Goal: Information Seeking & Learning: Learn about a topic

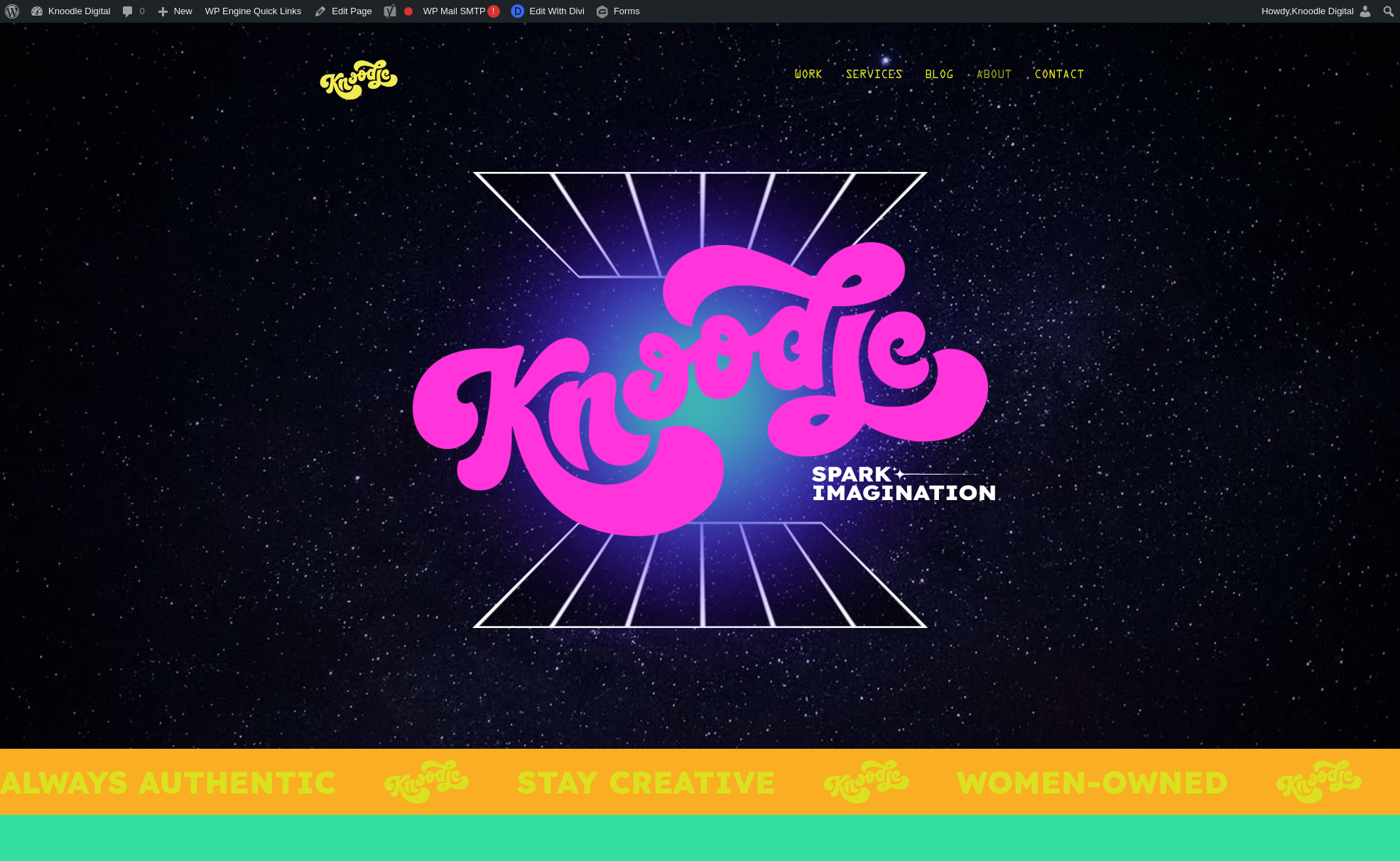
click at [989, 71] on link "About" at bounding box center [994, 78] width 36 height 66
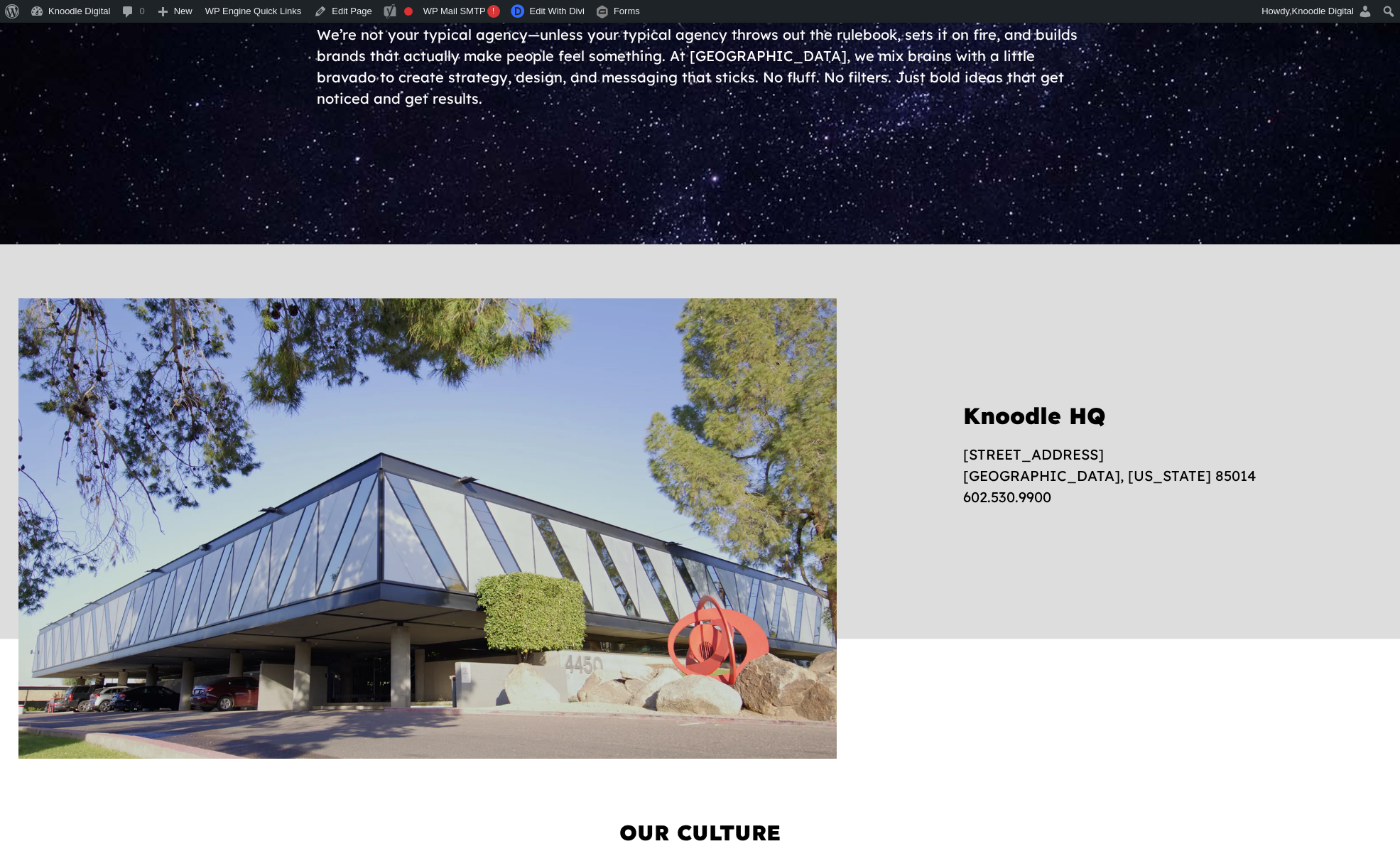
scroll to position [543, 0]
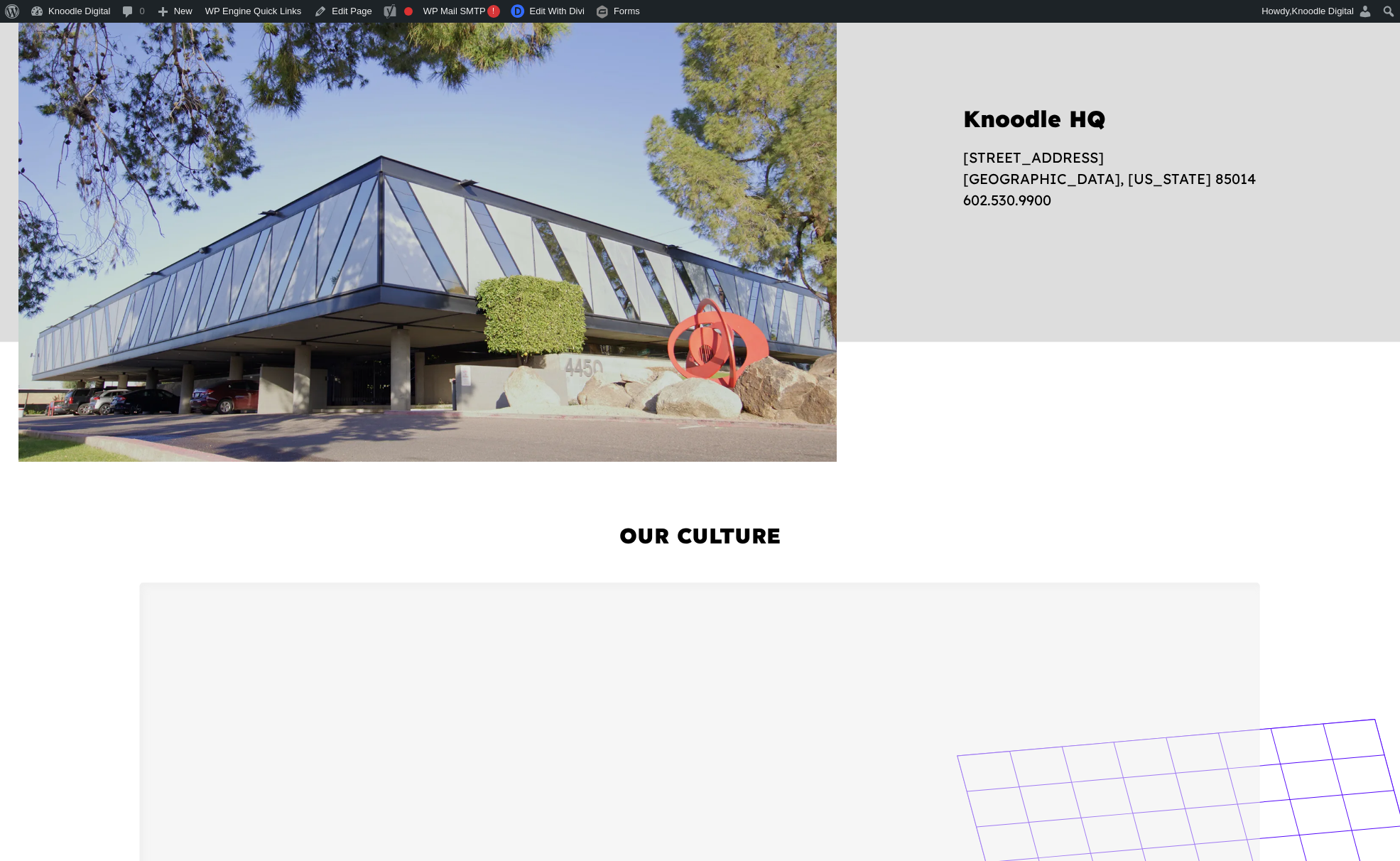
scroll to position [840, 0]
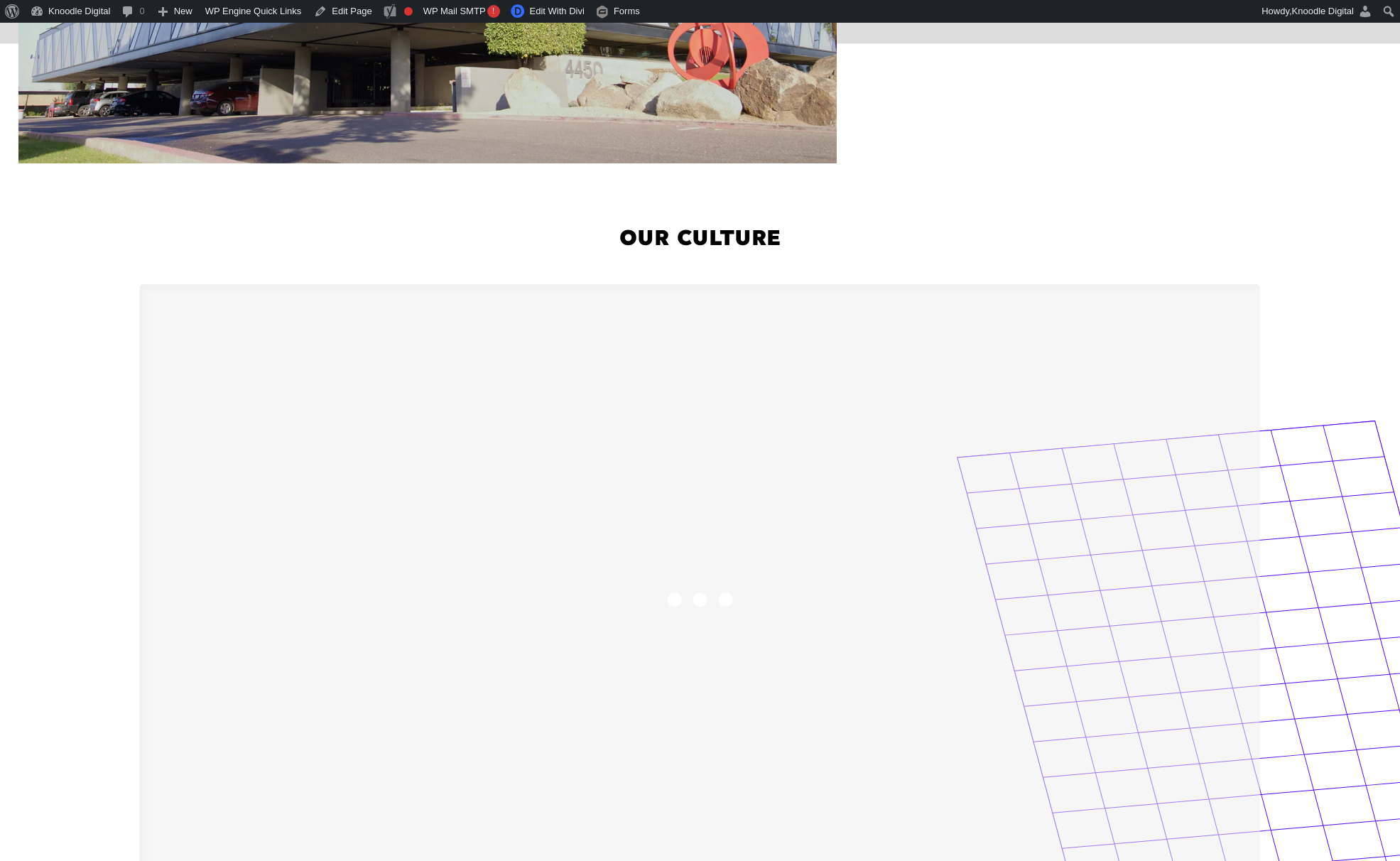
scroll to position [840, 0]
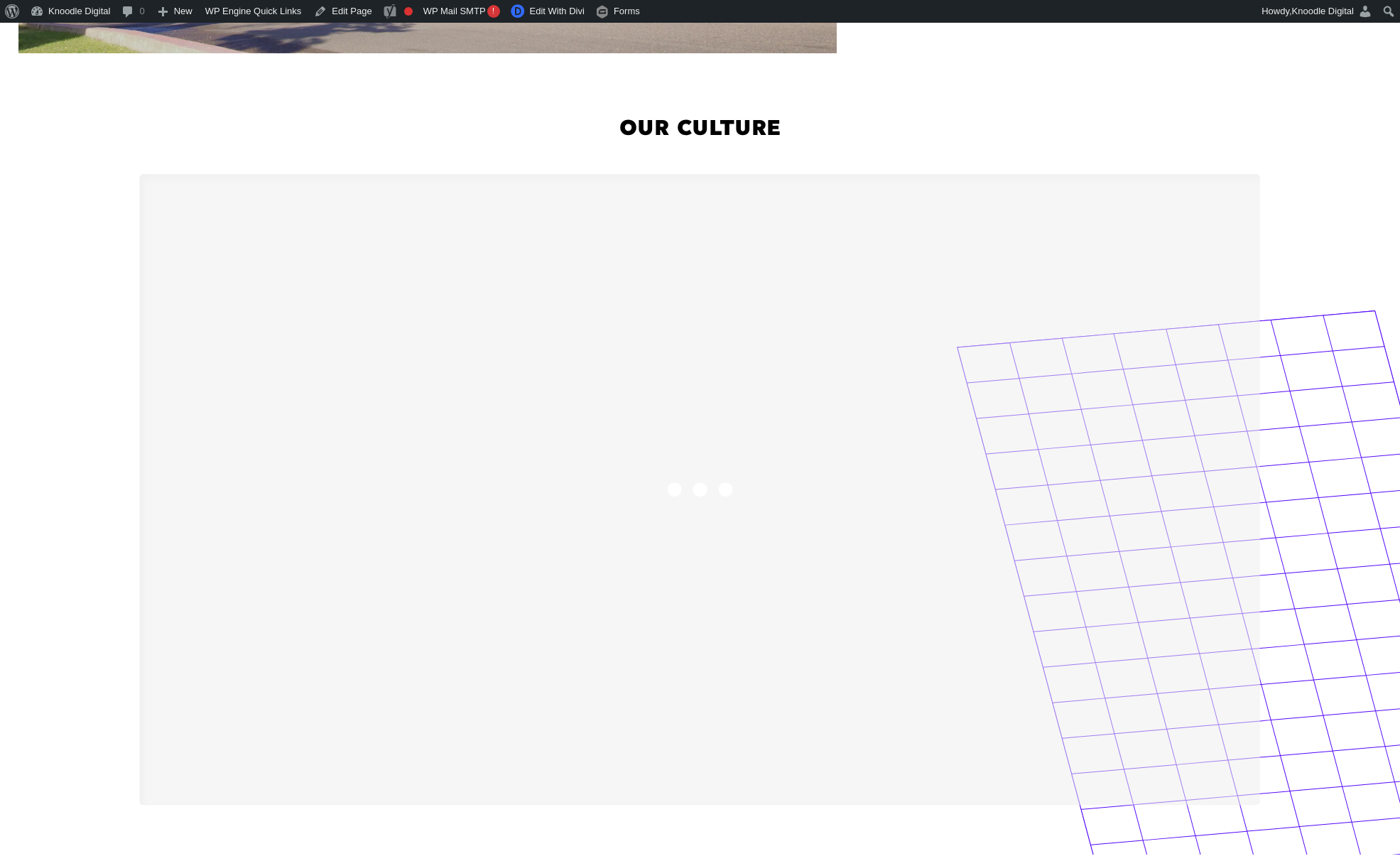
scroll to position [959, 0]
